Goal: Complete application form

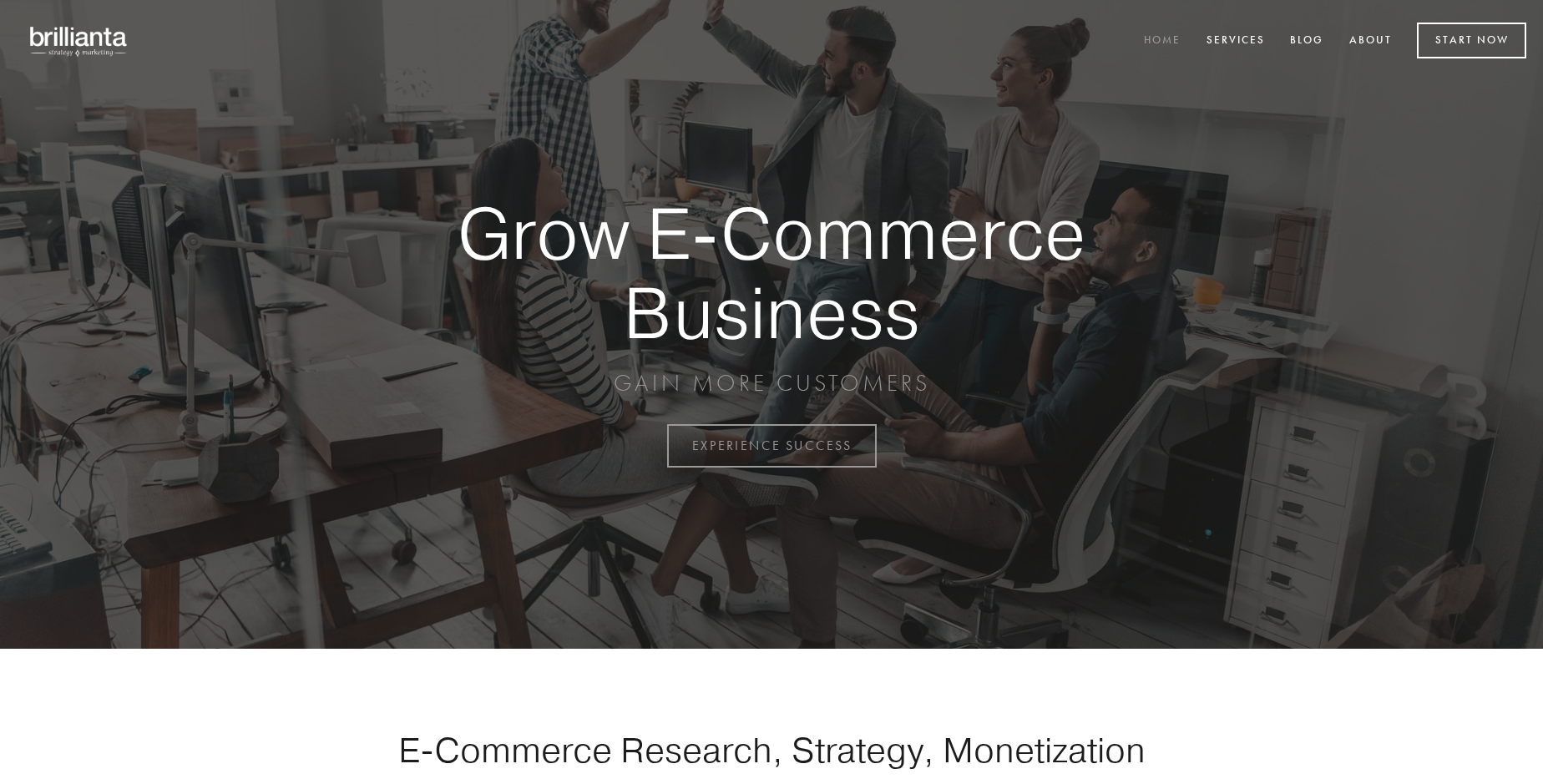
scroll to position [4374, 0]
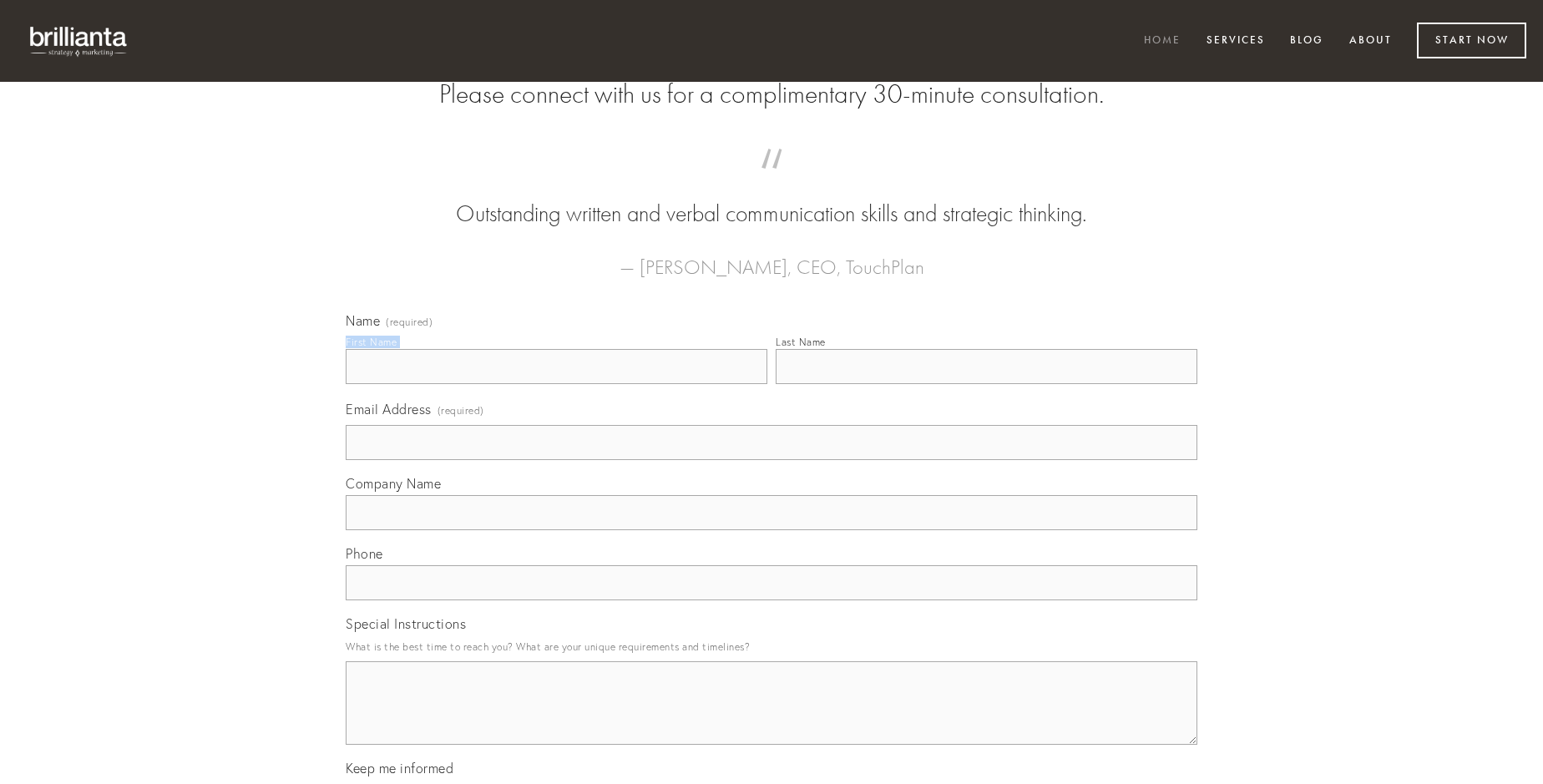
type input "[PERSON_NAME]"
click at [986, 384] on input "Last Name" at bounding box center [986, 366] width 422 height 35
type input "[PERSON_NAME]"
click at [772, 460] on input "Email Address (required)" at bounding box center [771, 442] width 852 height 35
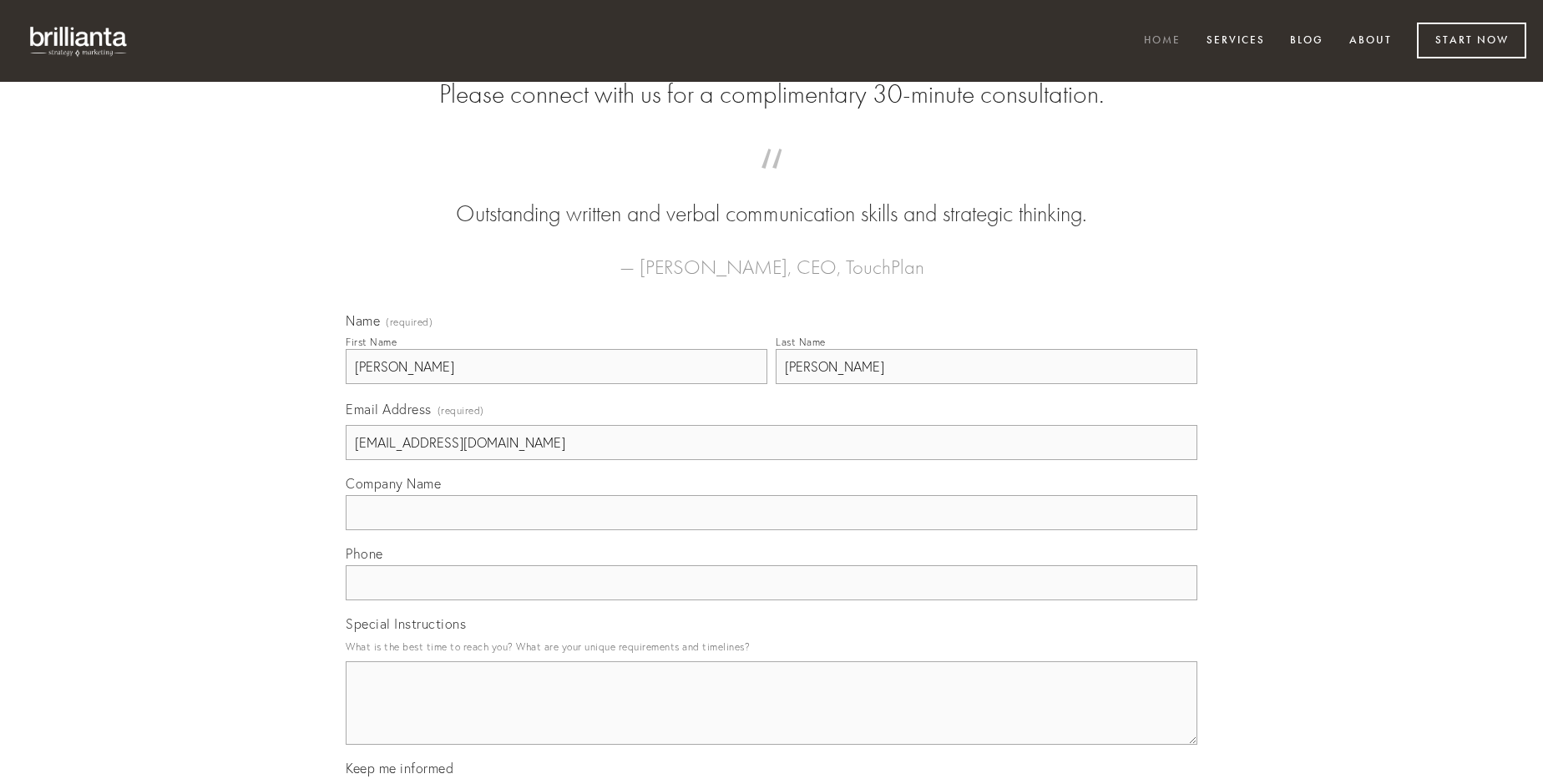
type input "[EMAIL_ADDRESS][DOMAIN_NAME]"
click at [772, 530] on input "Company Name" at bounding box center [771, 512] width 852 height 35
type input "vociferor"
click at [772, 600] on input "text" at bounding box center [771, 582] width 852 height 35
click at [772, 718] on textarea "Special Instructions" at bounding box center [771, 703] width 852 height 84
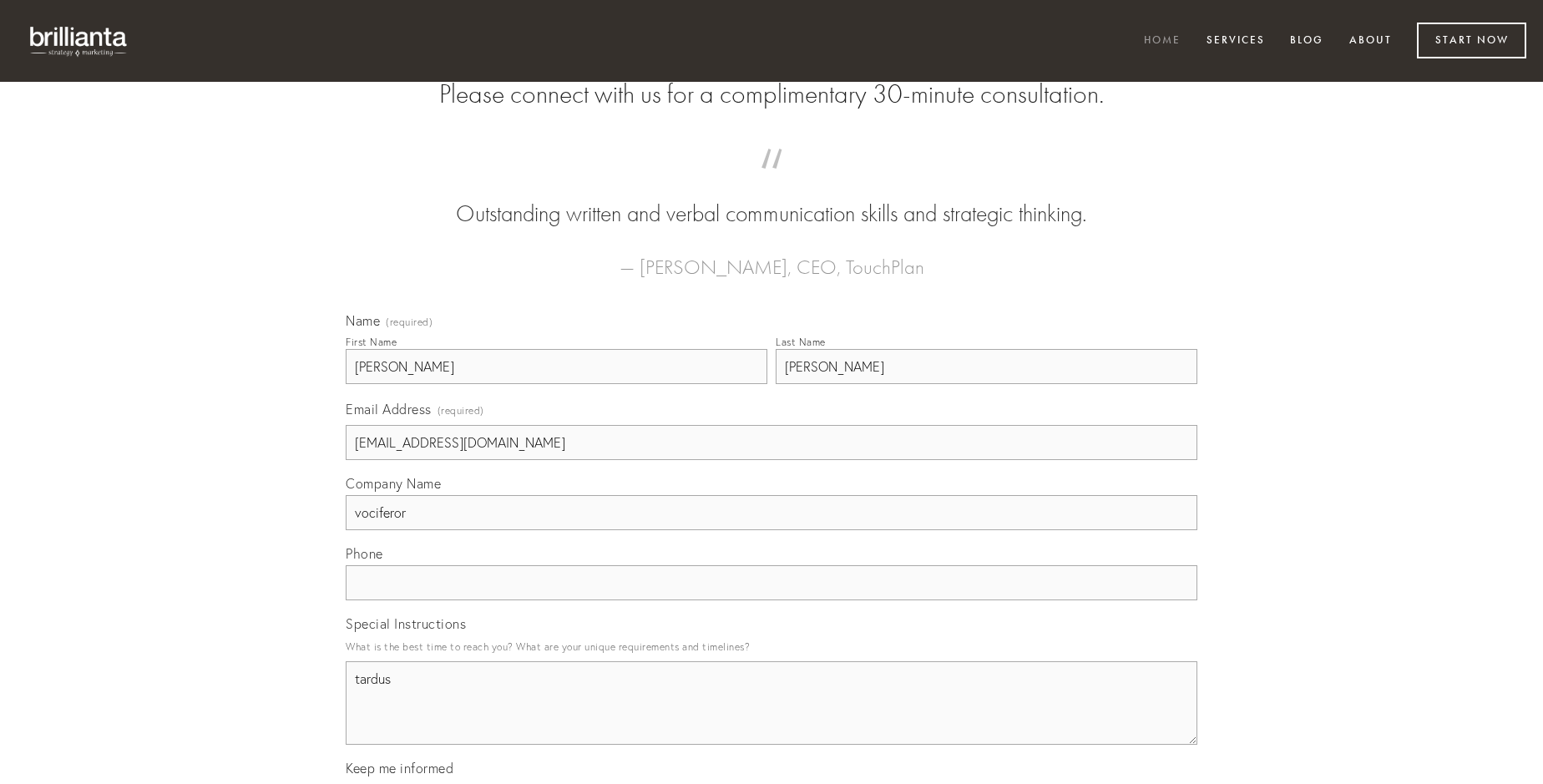
type textarea "tardus"
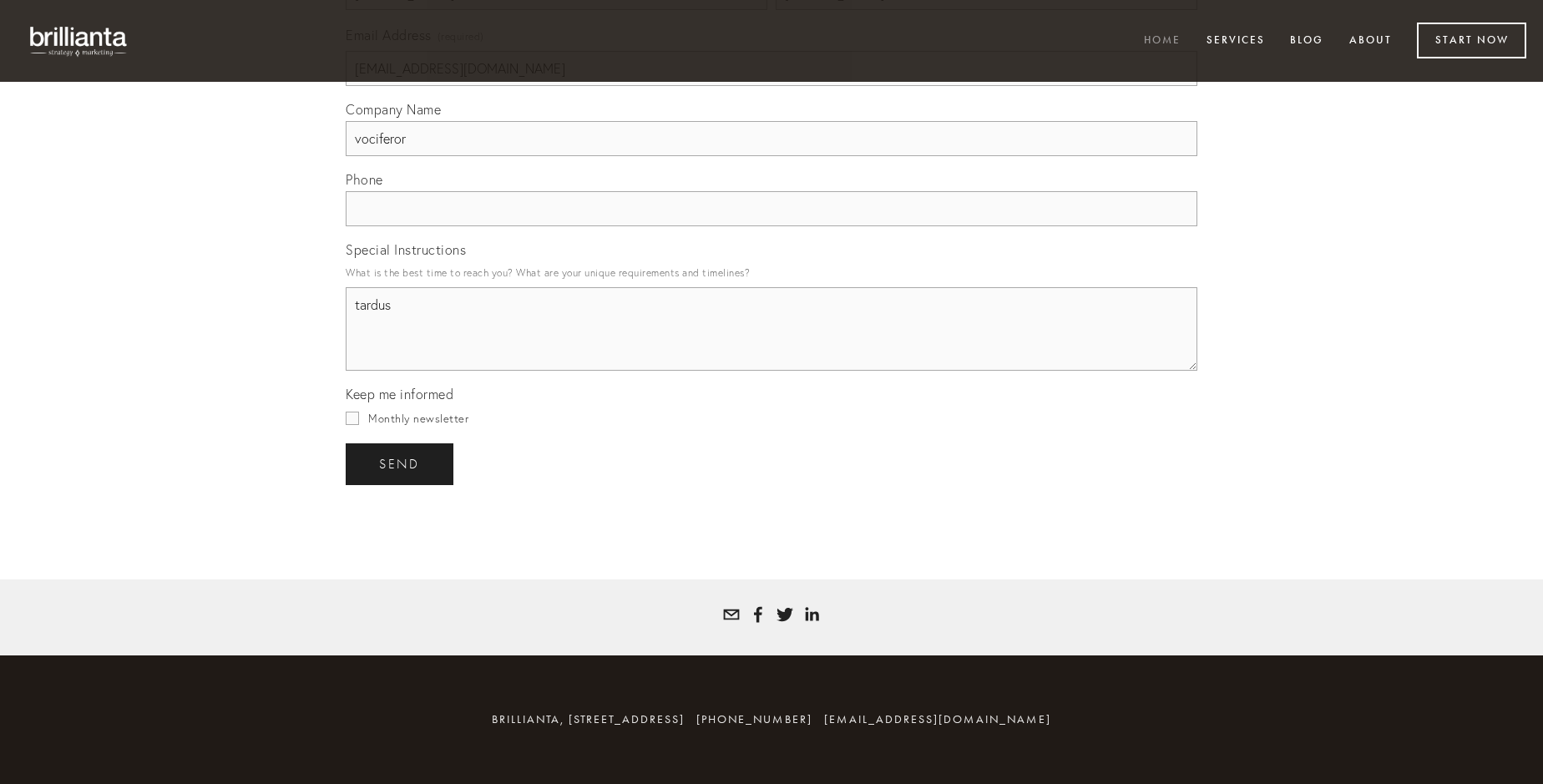
click at [401, 463] on span "send" at bounding box center [399, 463] width 41 height 15
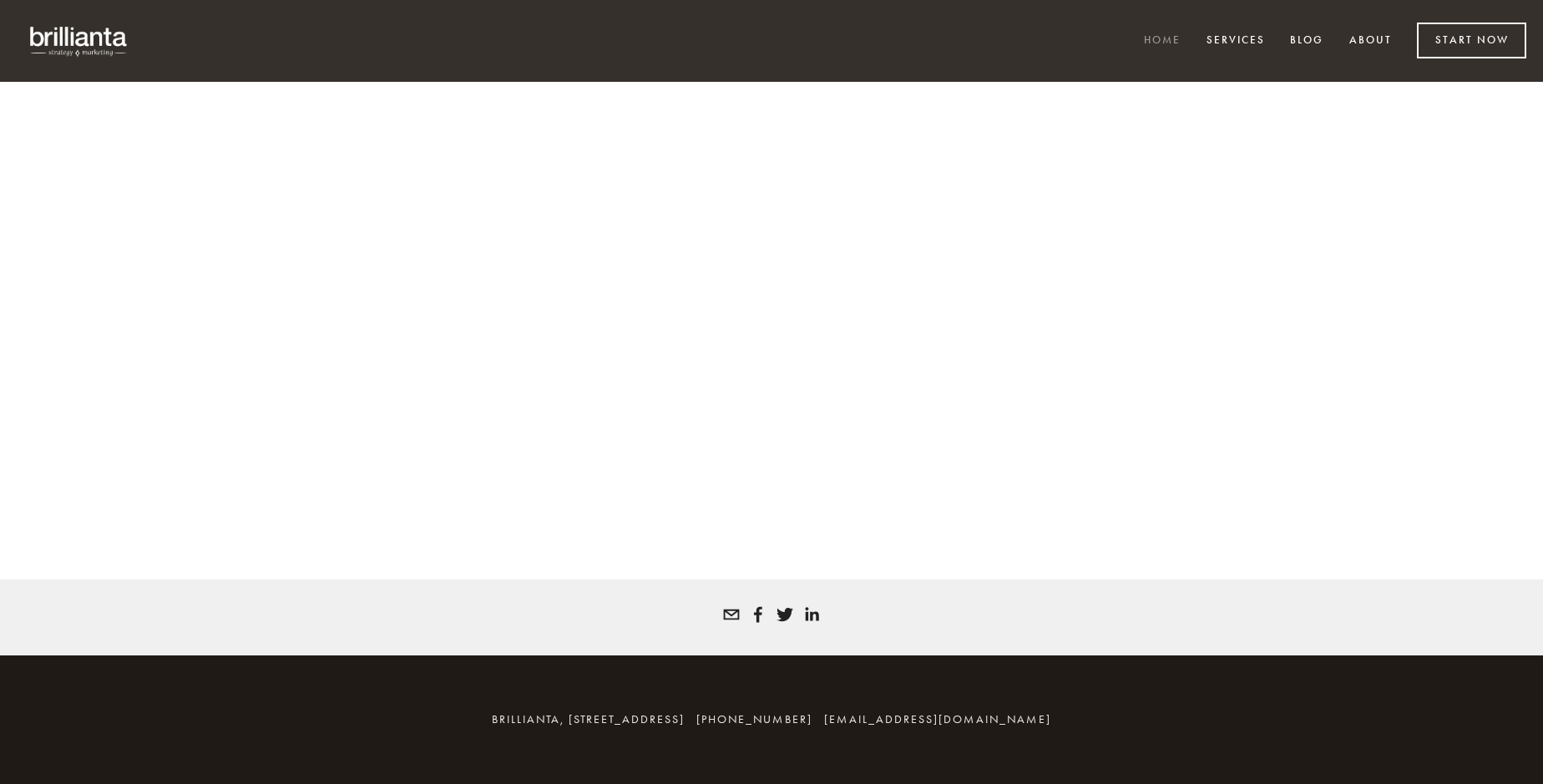
scroll to position [4352, 0]
